Goal: Transaction & Acquisition: Purchase product/service

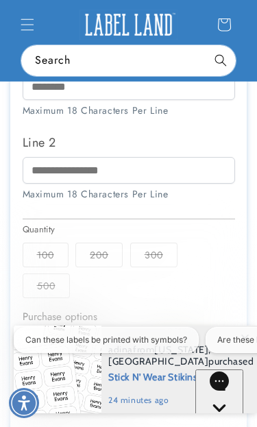
scroll to position [553, 0]
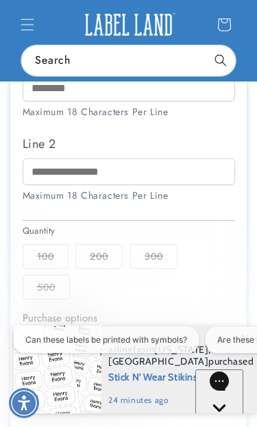
click at [31, 28] on icon "Menu" at bounding box center [28, 25] width 14 height 14
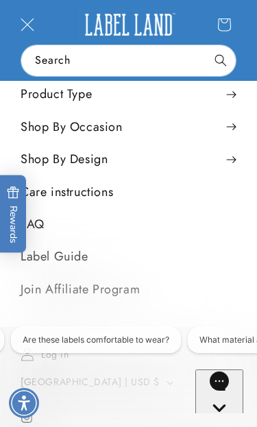
scroll to position [0, 206]
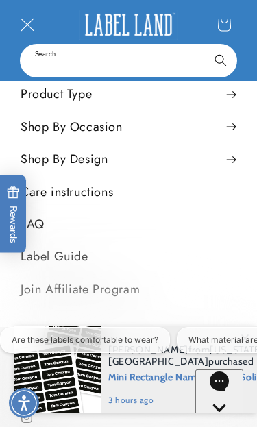
click at [191, 74] on input "Search" at bounding box center [128, 60] width 215 height 31
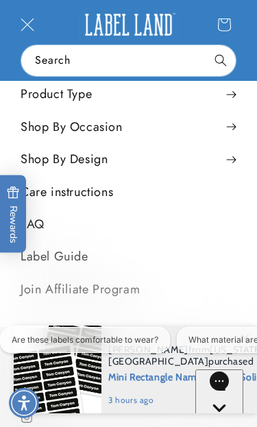
click at [228, 20] on icon at bounding box center [224, 25] width 13 height 13
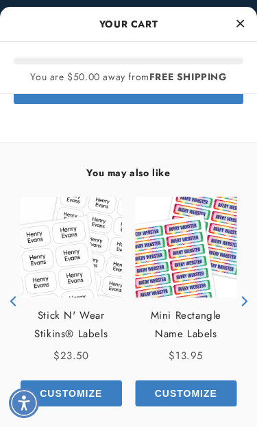
scroll to position [0, 358]
click at [87, 263] on img "product" at bounding box center [72, 248] width 102 height 102
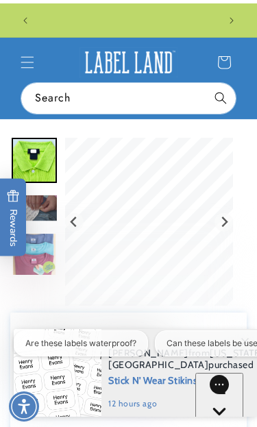
scroll to position [0, 358]
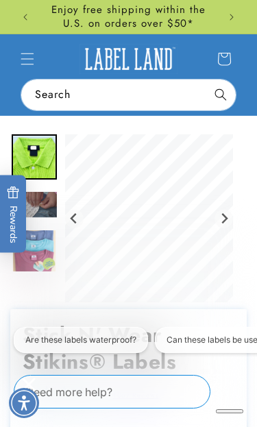
click at [30, 63] on icon "Menu" at bounding box center [28, 59] width 14 height 14
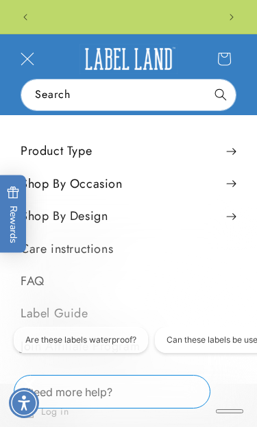
scroll to position [0, 0]
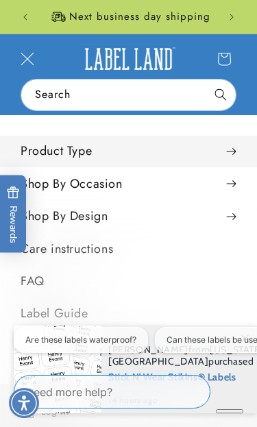
click at [110, 150] on summary "Product Type" at bounding box center [128, 151] width 257 height 31
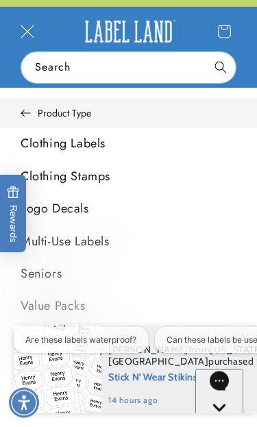
scroll to position [27, 0]
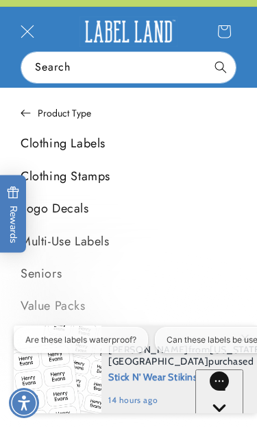
click at [61, 280] on link "Seniors" at bounding box center [128, 274] width 257 height 31
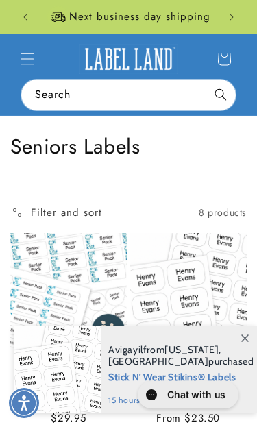
click at [246, 347] on span at bounding box center [245, 338] width 25 height 25
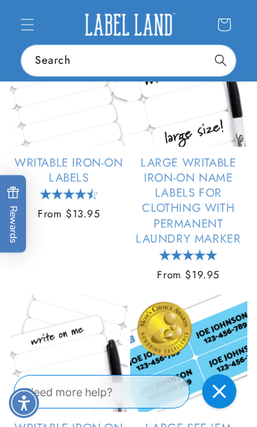
click at [204, 196] on link "Large Writable Iron-On Name Labels for Clothing with Permanent Laundry Marker" at bounding box center [188, 200] width 117 height 91
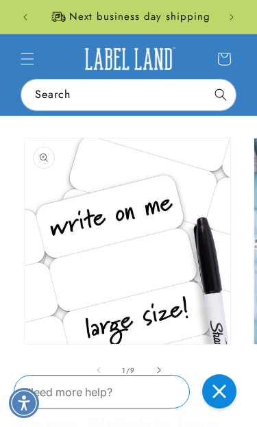
click at [28, 67] on span "Menu" at bounding box center [27, 59] width 30 height 30
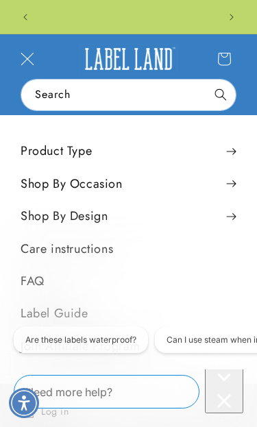
scroll to position [0, 358]
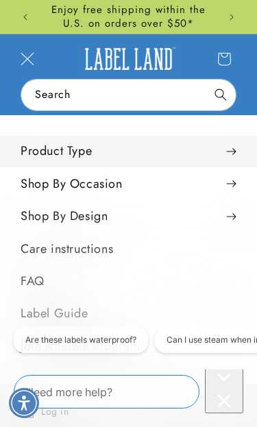
click at [80, 152] on summary "Product Type" at bounding box center [128, 151] width 257 height 31
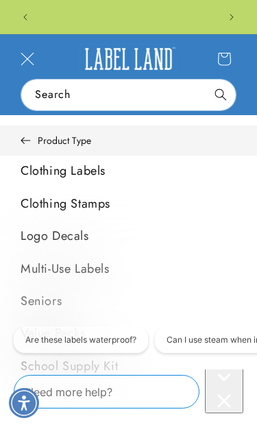
scroll to position [0, 0]
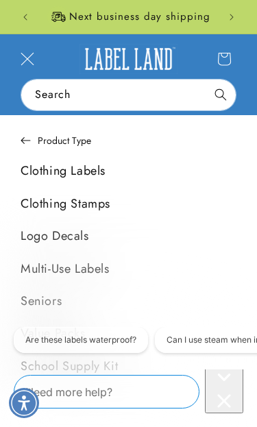
click at [50, 307] on link "Seniors" at bounding box center [128, 301] width 257 height 31
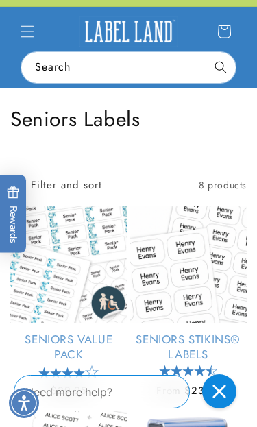
scroll to position [0, 358]
click at [220, 332] on link "Seniors Stikins® Labels" at bounding box center [188, 347] width 117 height 30
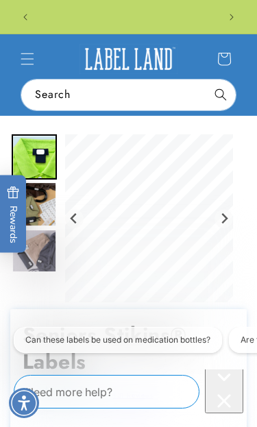
click at [233, 391] on icon "Close conversation starters" at bounding box center [224, 377] width 27 height 27
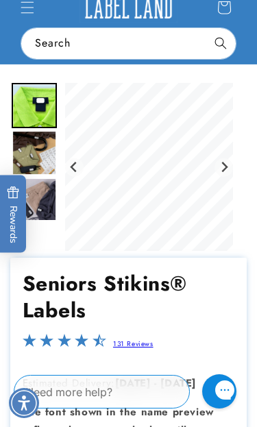
click at [42, 162] on img "Go to slide 3" at bounding box center [34, 152] width 45 height 45
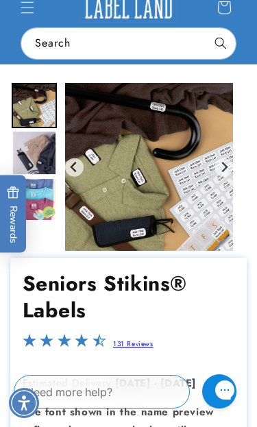
click at [40, 210] on img "Go to slide 5" at bounding box center [34, 200] width 45 height 45
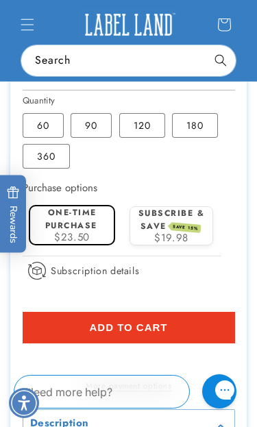
scroll to position [0, 358]
click at [90, 129] on label "90 Variant sold out or unavailable" at bounding box center [91, 125] width 41 height 25
click at [166, 332] on span "Add to cart" at bounding box center [128, 328] width 78 height 12
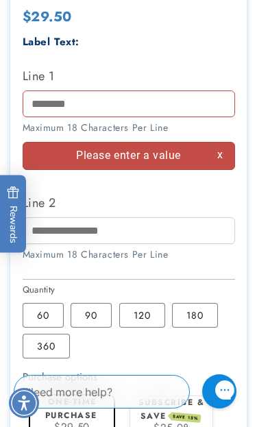
scroll to position [0, 0]
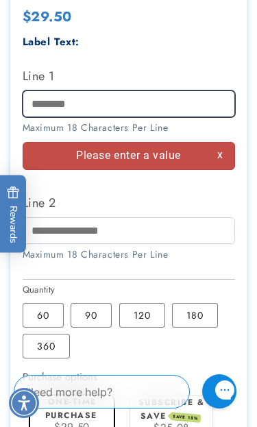
click at [71, 113] on input "Line 1" at bounding box center [129, 104] width 213 height 27
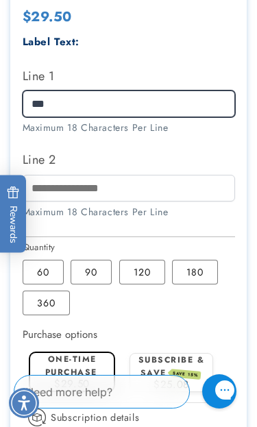
scroll to position [0, 358]
type input "*******"
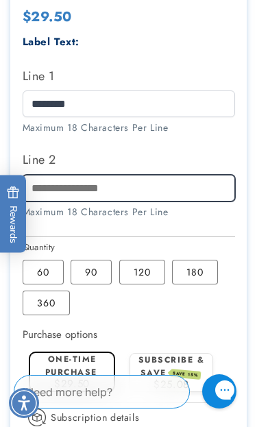
click at [89, 196] on input "Line 2" at bounding box center [129, 188] width 213 height 27
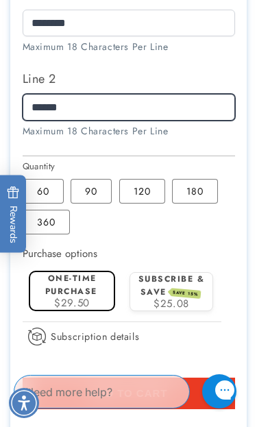
scroll to position [0, 0]
type input "******"
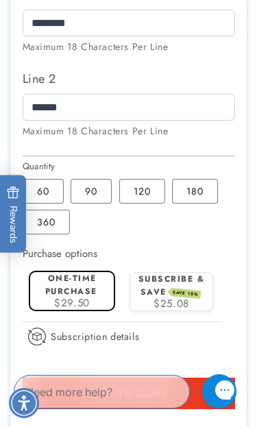
click at [160, 386] on button "Add to cart" at bounding box center [129, 394] width 213 height 32
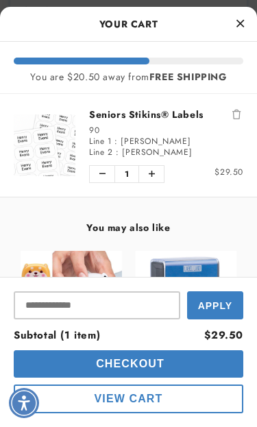
scroll to position [0, 179]
click at [158, 368] on span "Checkout" at bounding box center [129, 364] width 72 height 12
